Goal: Information Seeking & Learning: Learn about a topic

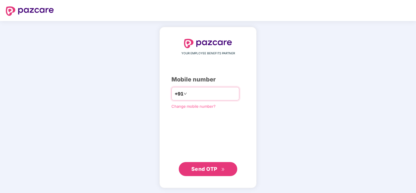
click at [221, 94] on input "number" at bounding box center [212, 93] width 48 height 9
type input "**********"
click at [215, 171] on span "Send OTP" at bounding box center [204, 169] width 26 height 6
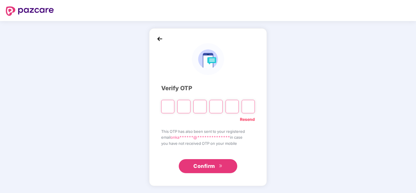
type input "*"
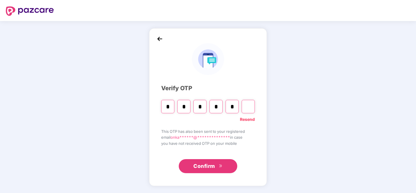
type input "*"
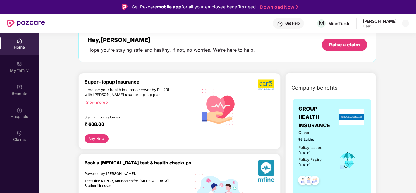
scroll to position [44, 0]
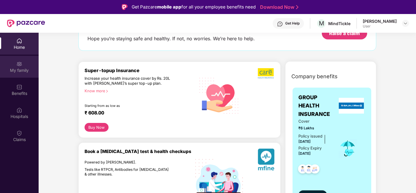
click at [23, 69] on div "My family" at bounding box center [19, 71] width 39 height 6
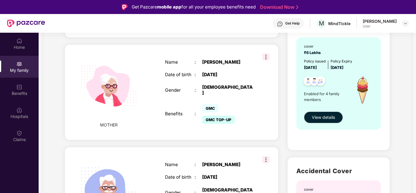
scroll to position [347, 0]
click at [340, 118] on button "View details" at bounding box center [323, 117] width 39 height 12
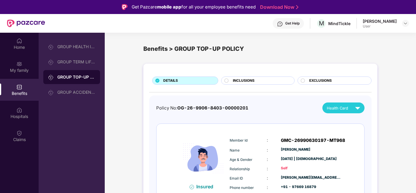
click at [312, 82] on span "EXCLUSIONS" at bounding box center [320, 81] width 23 height 6
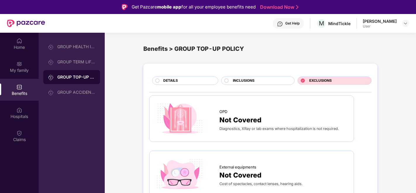
click at [312, 82] on span "EXCLUSIONS" at bounding box center [320, 81] width 23 height 6
click at [208, 77] on div "DETAILS" at bounding box center [185, 81] width 66 height 8
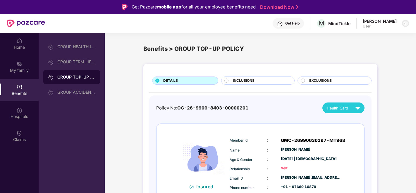
click at [404, 22] on img at bounding box center [405, 23] width 5 height 5
click at [270, 58] on div "Benefits > GROUP TOP-UP POLICY" at bounding box center [260, 48] width 234 height 23
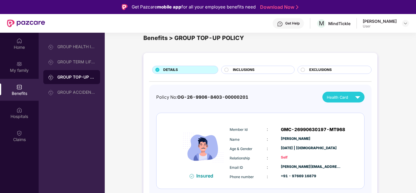
scroll to position [13, 0]
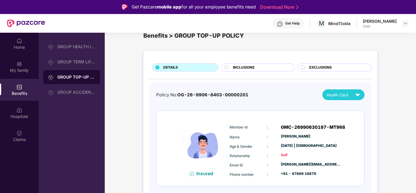
click at [17, 92] on div "Benefits" at bounding box center [19, 94] width 39 height 6
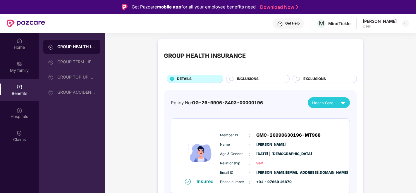
scroll to position [3, 0]
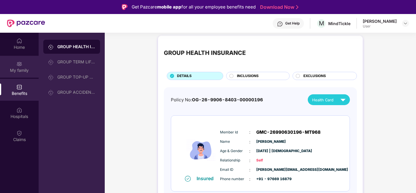
click at [24, 68] on div "My family" at bounding box center [19, 71] width 39 height 6
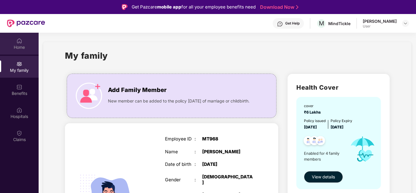
click at [21, 41] on img at bounding box center [19, 41] width 6 height 6
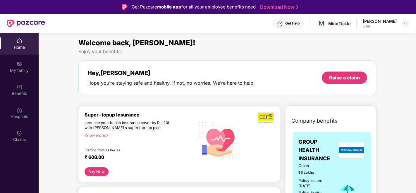
click at [299, 24] on div "Get Help" at bounding box center [292, 23] width 14 height 5
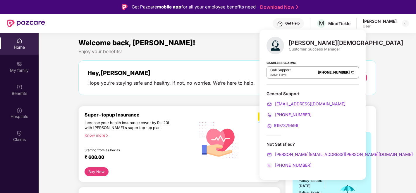
click at [165, 41] on div "Welcome back, [PERSON_NAME]!" at bounding box center [227, 42] width 298 height 11
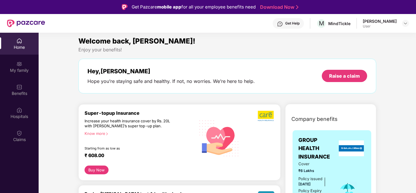
scroll to position [21, 0]
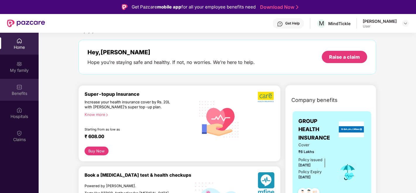
click at [19, 91] on div "Benefits" at bounding box center [19, 94] width 39 height 6
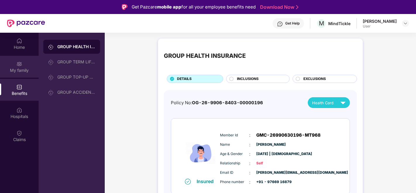
click at [22, 69] on div "My family" at bounding box center [19, 71] width 39 height 6
